Goal: Navigation & Orientation: Find specific page/section

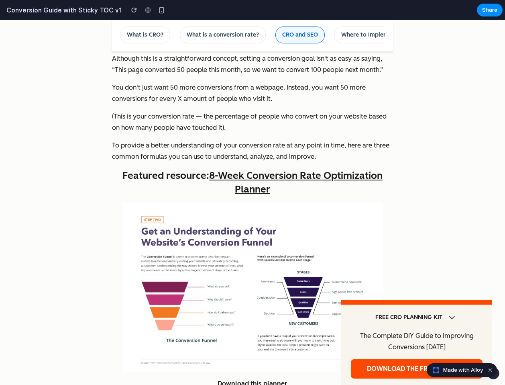
scroll to position [3285, 0]
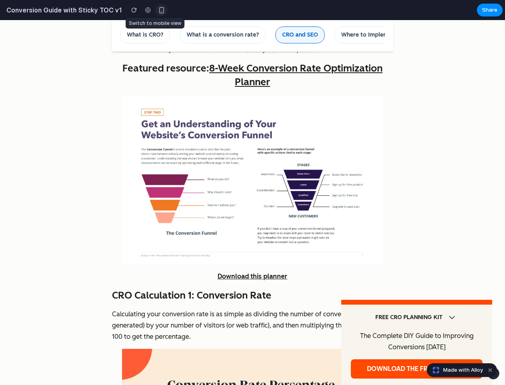
click at [158, 10] on div "button" at bounding box center [161, 10] width 7 height 7
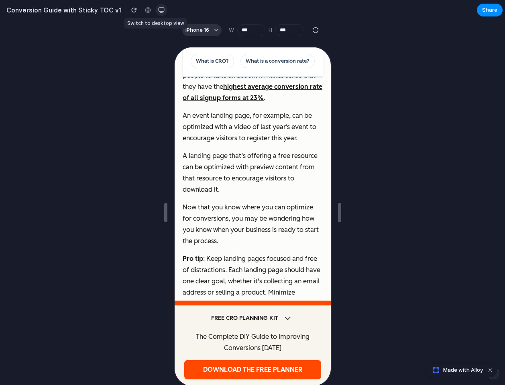
scroll to position [4029, 0]
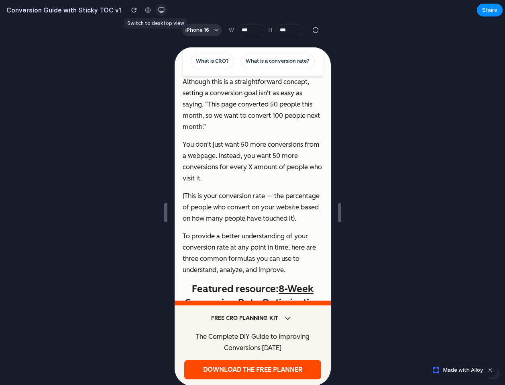
click at [158, 10] on div "button" at bounding box center [161, 10] width 6 height 6
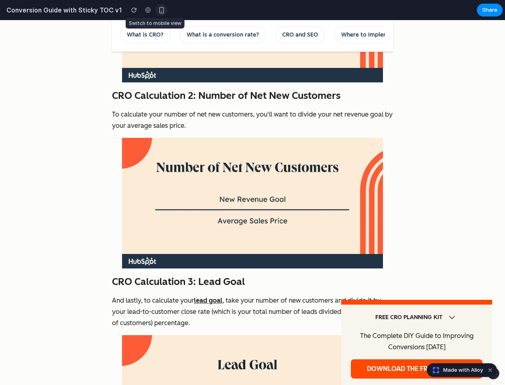
click at [158, 10] on div "button" at bounding box center [161, 10] width 7 height 7
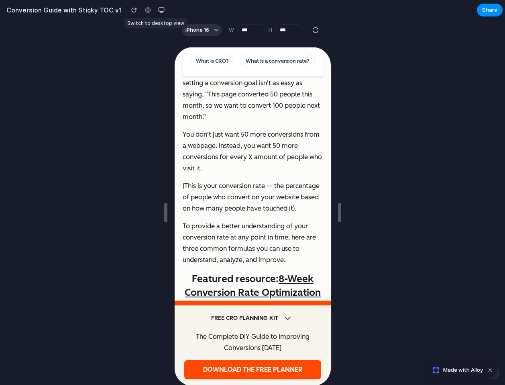
scroll to position [4704, 0]
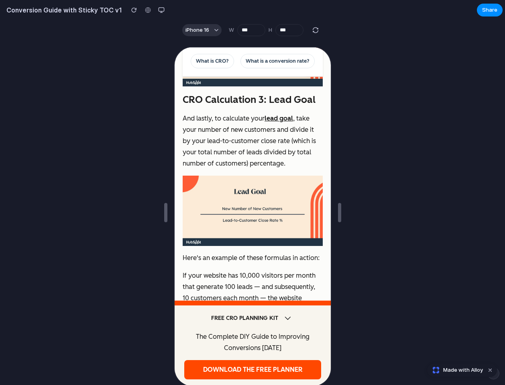
click at [142, 9] on div at bounding box center [148, 10] width 12 height 12
click at [131, 9] on div "button" at bounding box center [134, 10] width 6 height 6
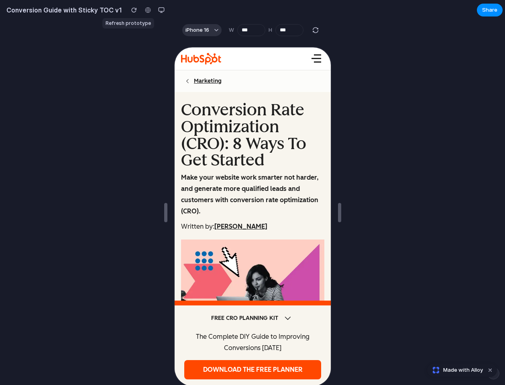
scroll to position [0, 0]
click at [158, 8] on div "button" at bounding box center [161, 10] width 6 height 6
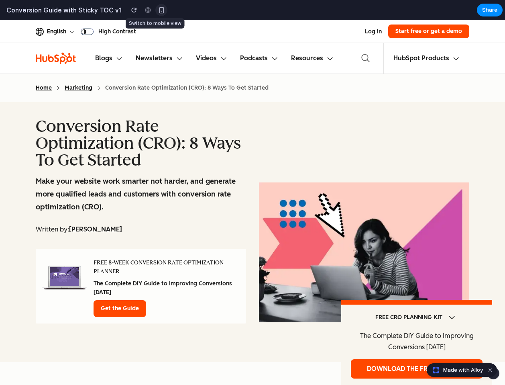
click at [158, 8] on div "button" at bounding box center [161, 10] width 7 height 7
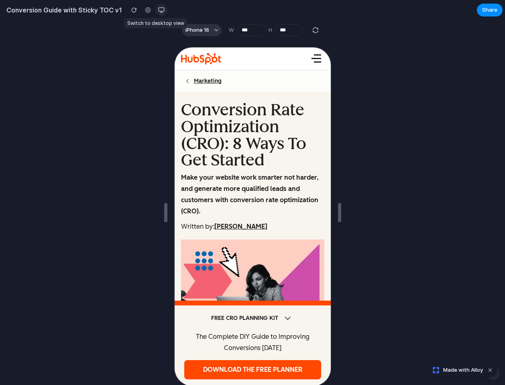
click at [158, 8] on div "button" at bounding box center [161, 10] width 6 height 6
